Goal: Navigation & Orientation: Find specific page/section

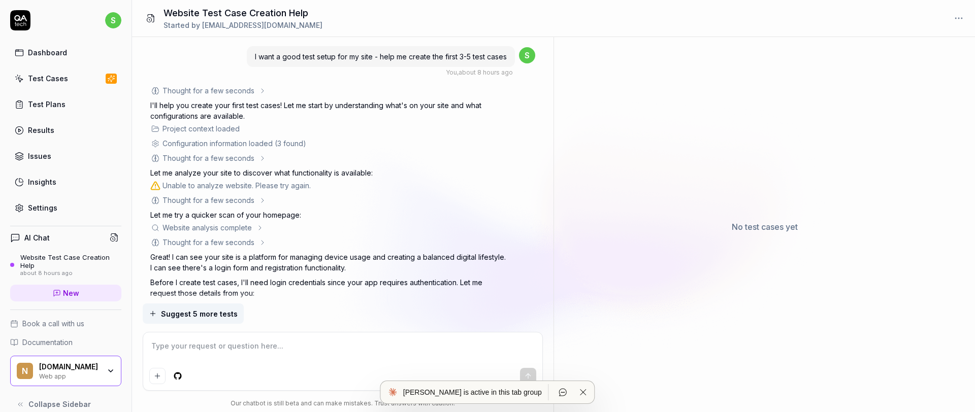
scroll to position [1297, 0]
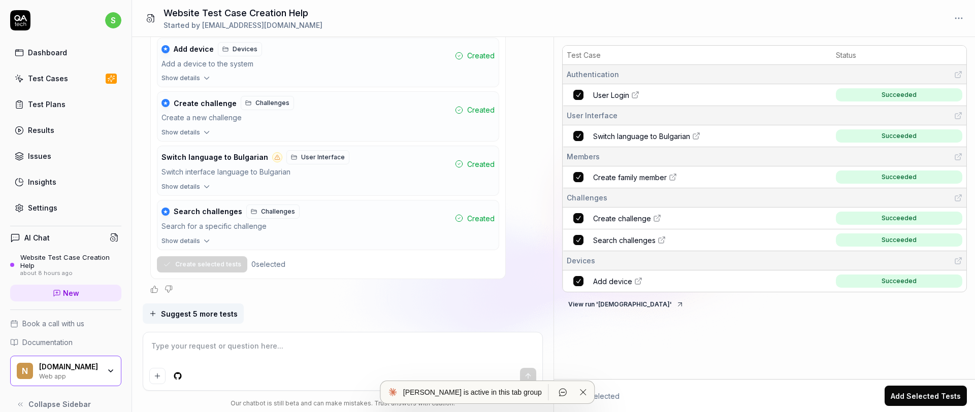
type textarea "*"
click at [71, 78] on link "Test Cases" at bounding box center [65, 79] width 111 height 20
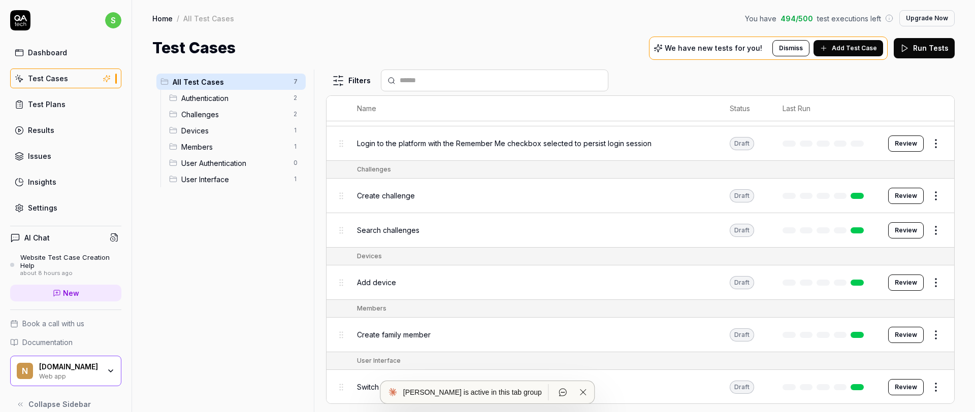
scroll to position [48, 0]
click at [211, 115] on span "Challenges" at bounding box center [234, 114] width 106 height 11
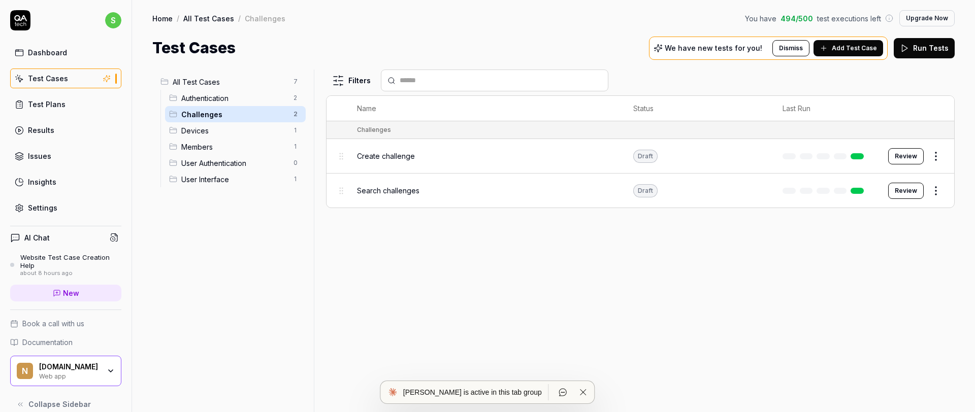
scroll to position [0, 0]
click at [204, 133] on span "Devices" at bounding box center [234, 130] width 106 height 11
